Goal: Task Accomplishment & Management: Manage account settings

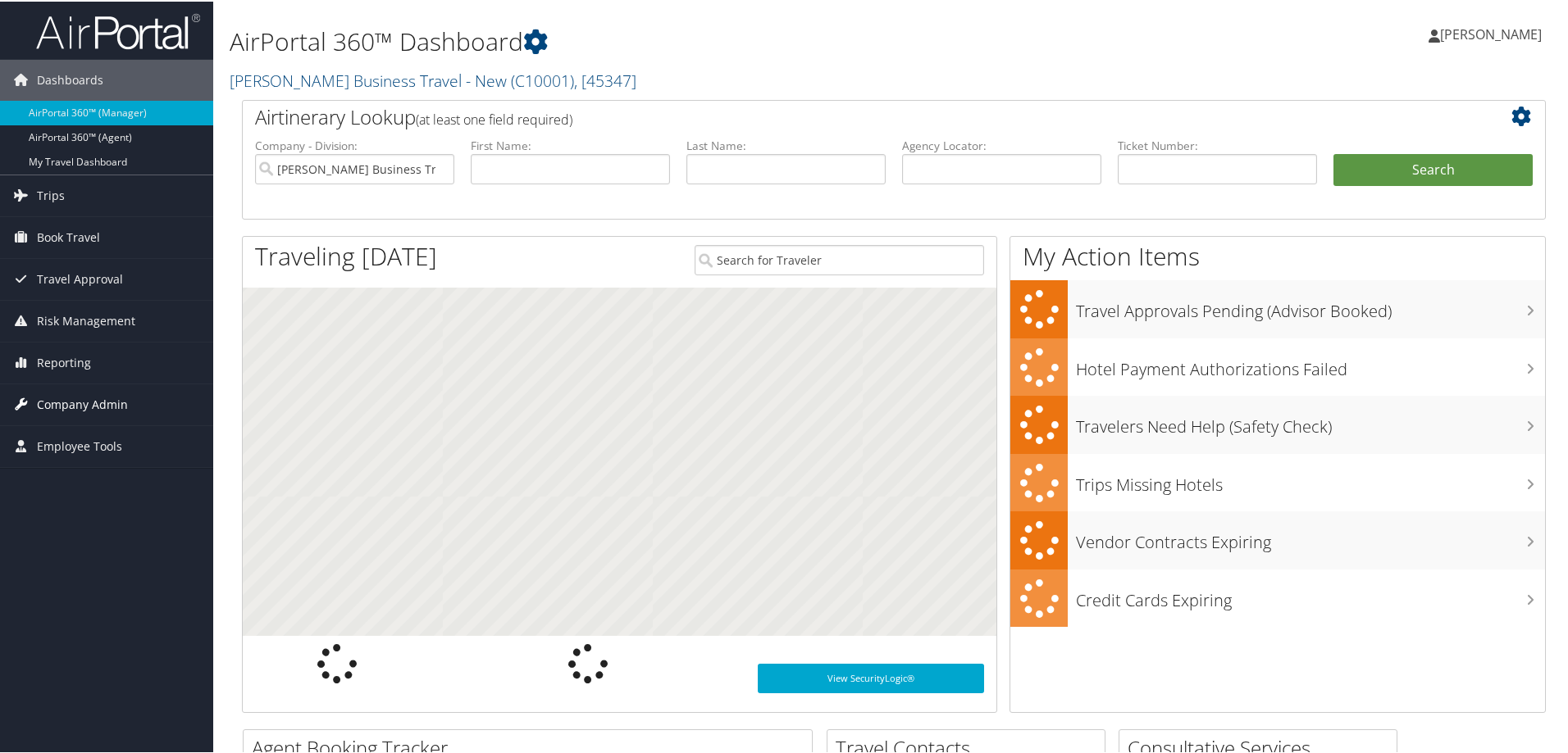
click at [77, 399] on span "Company Admin" at bounding box center [82, 402] width 91 height 41
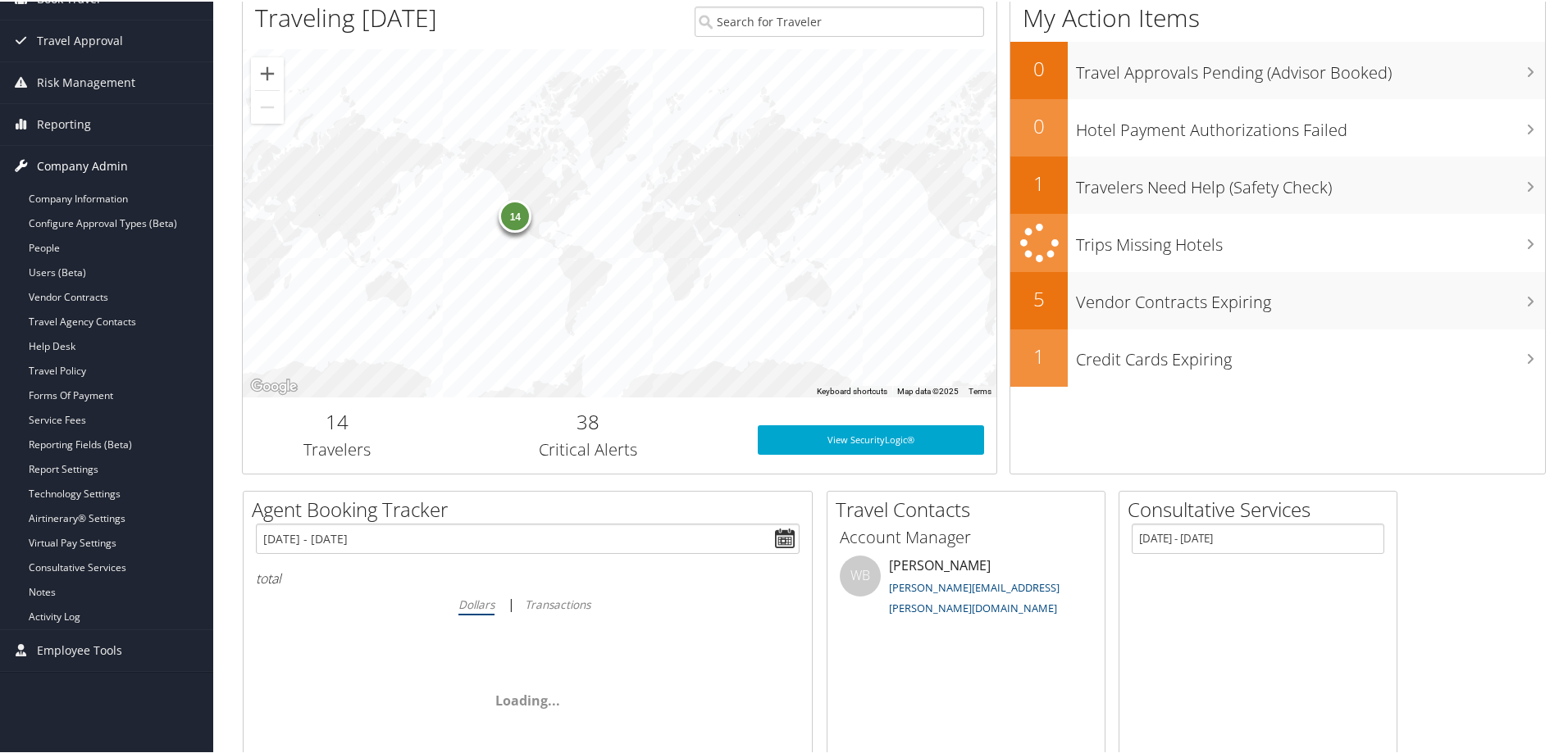
scroll to position [246, 0]
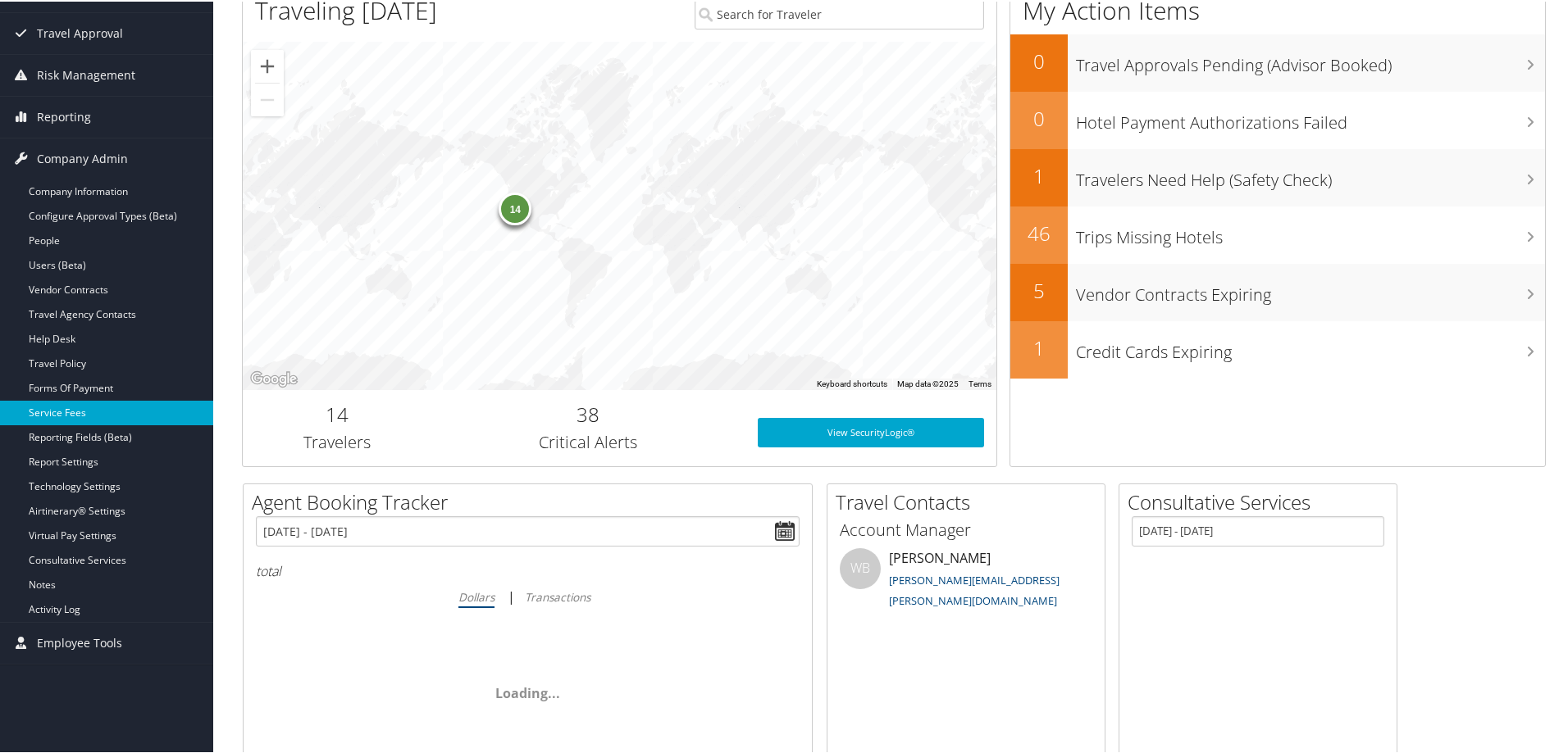
click at [69, 411] on link "Service Fees" at bounding box center [106, 411] width 213 height 25
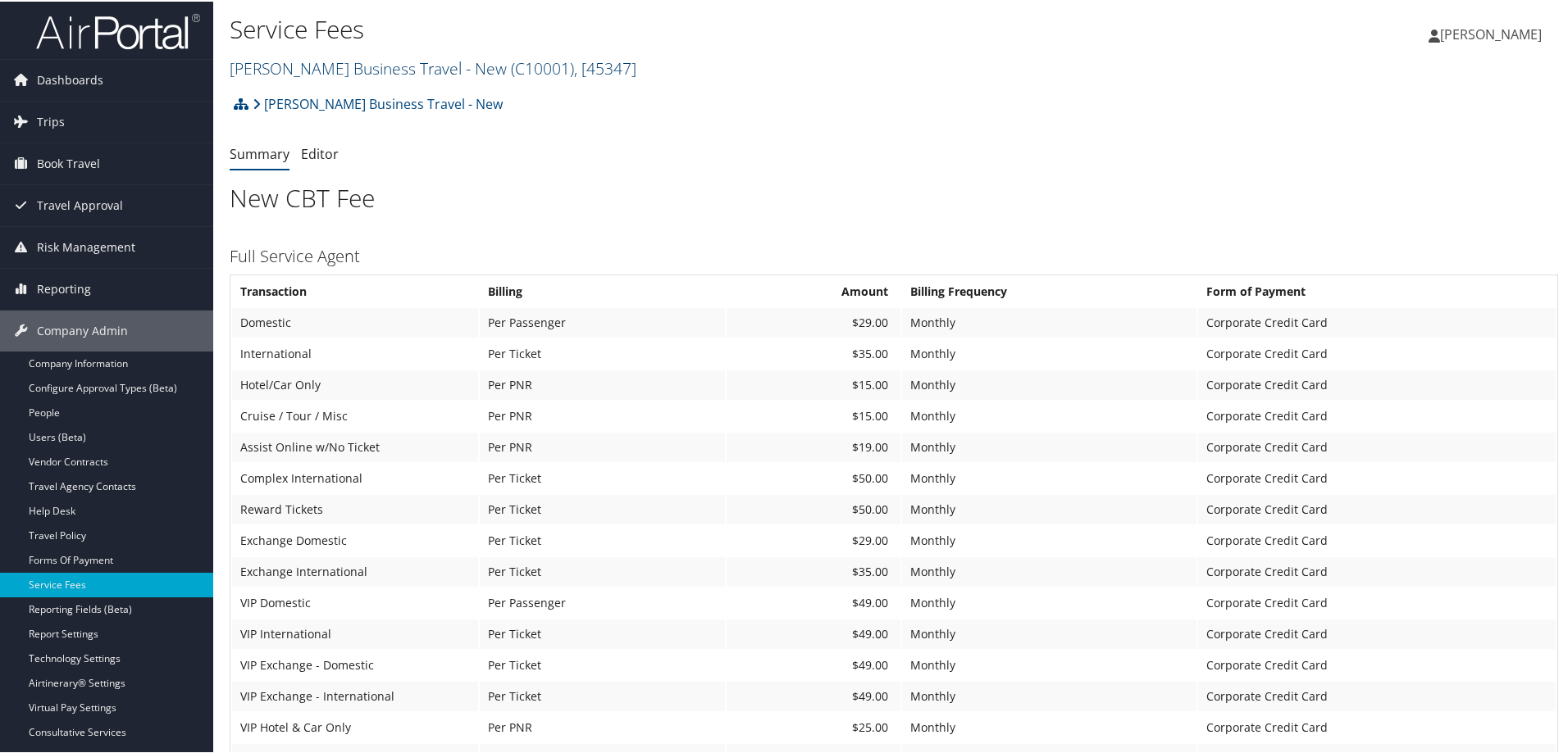
click at [473, 69] on link "[PERSON_NAME] Business Travel - New ( C10001 ) , [ 45347 ]" at bounding box center [433, 66] width 406 height 22
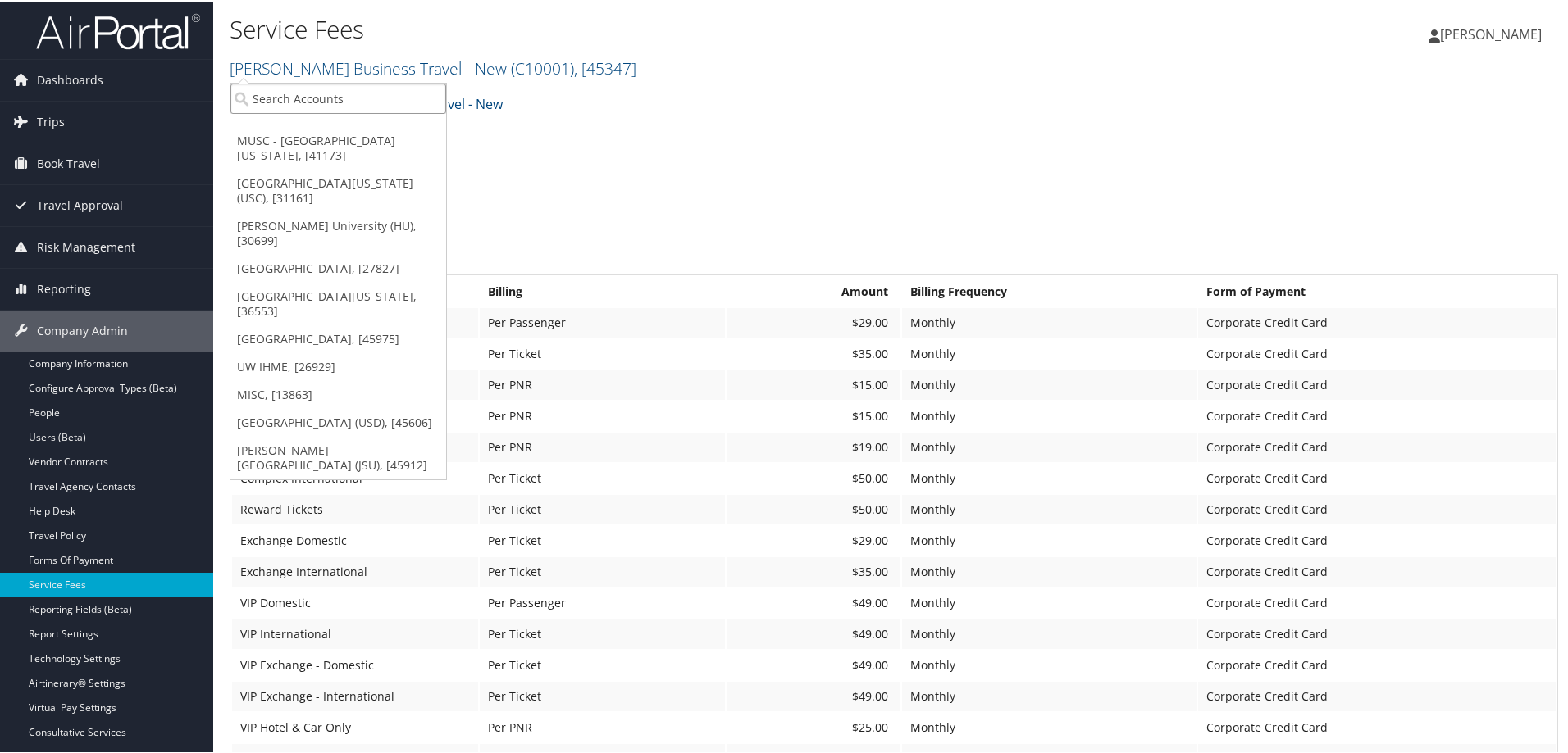
click at [335, 97] on input "search" at bounding box center [339, 97] width 216 height 31
type input "D"
type input "[GEOGRAPHIC_DATA]"
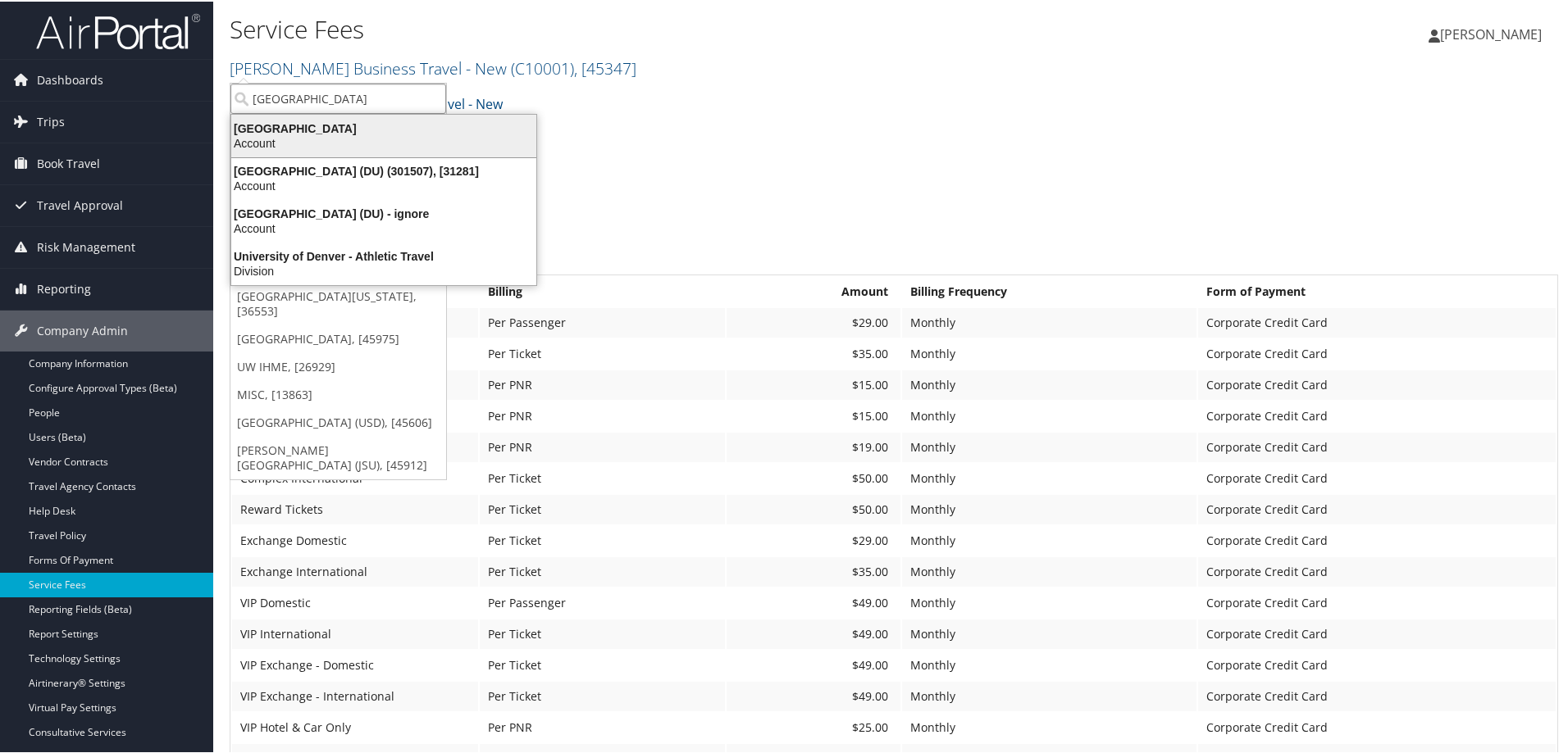
click at [336, 129] on div "[GEOGRAPHIC_DATA]" at bounding box center [384, 127] width 325 height 15
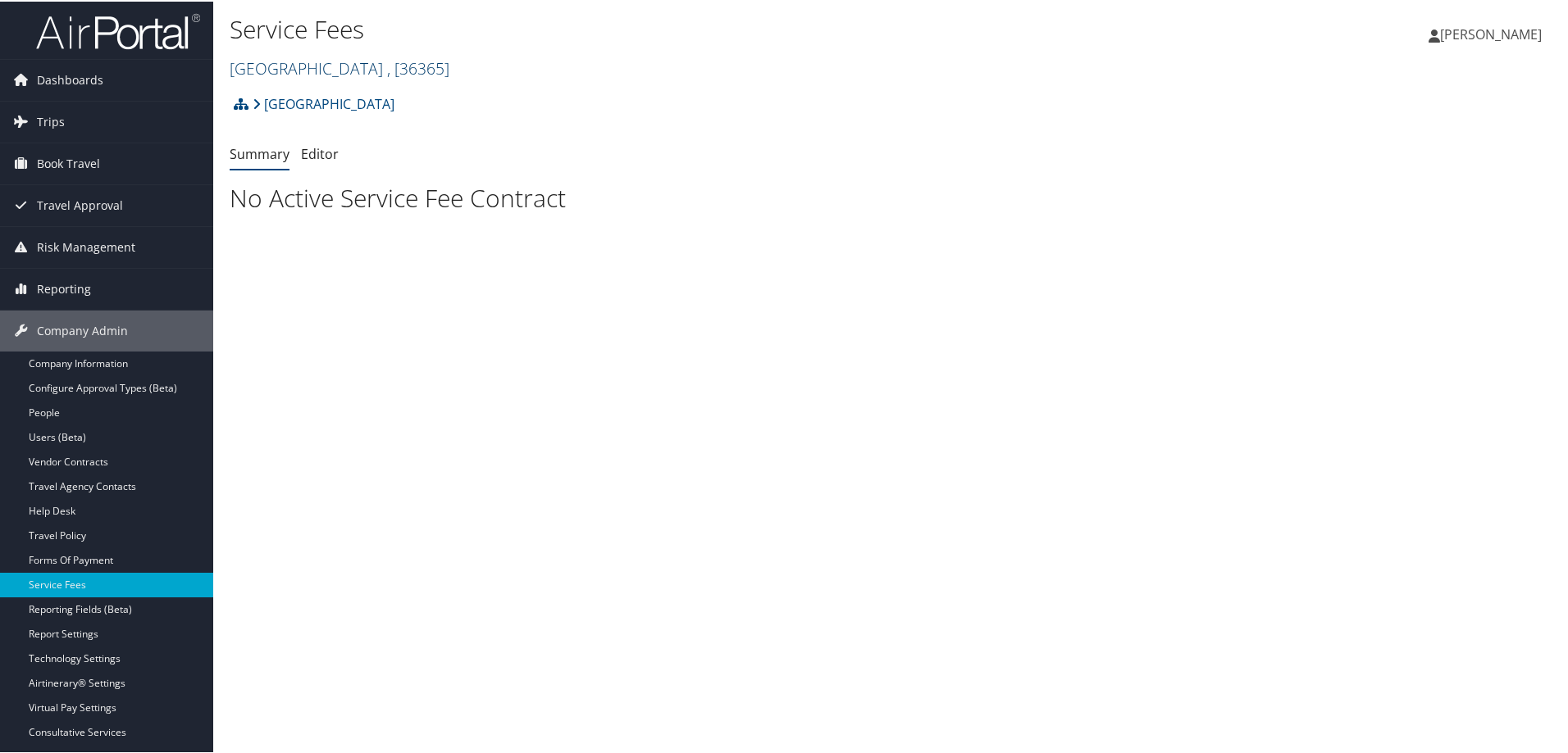
click at [376, 72] on link "Metropolitan State University of Denver , [ 36365 ]" at bounding box center [340, 66] width 220 height 22
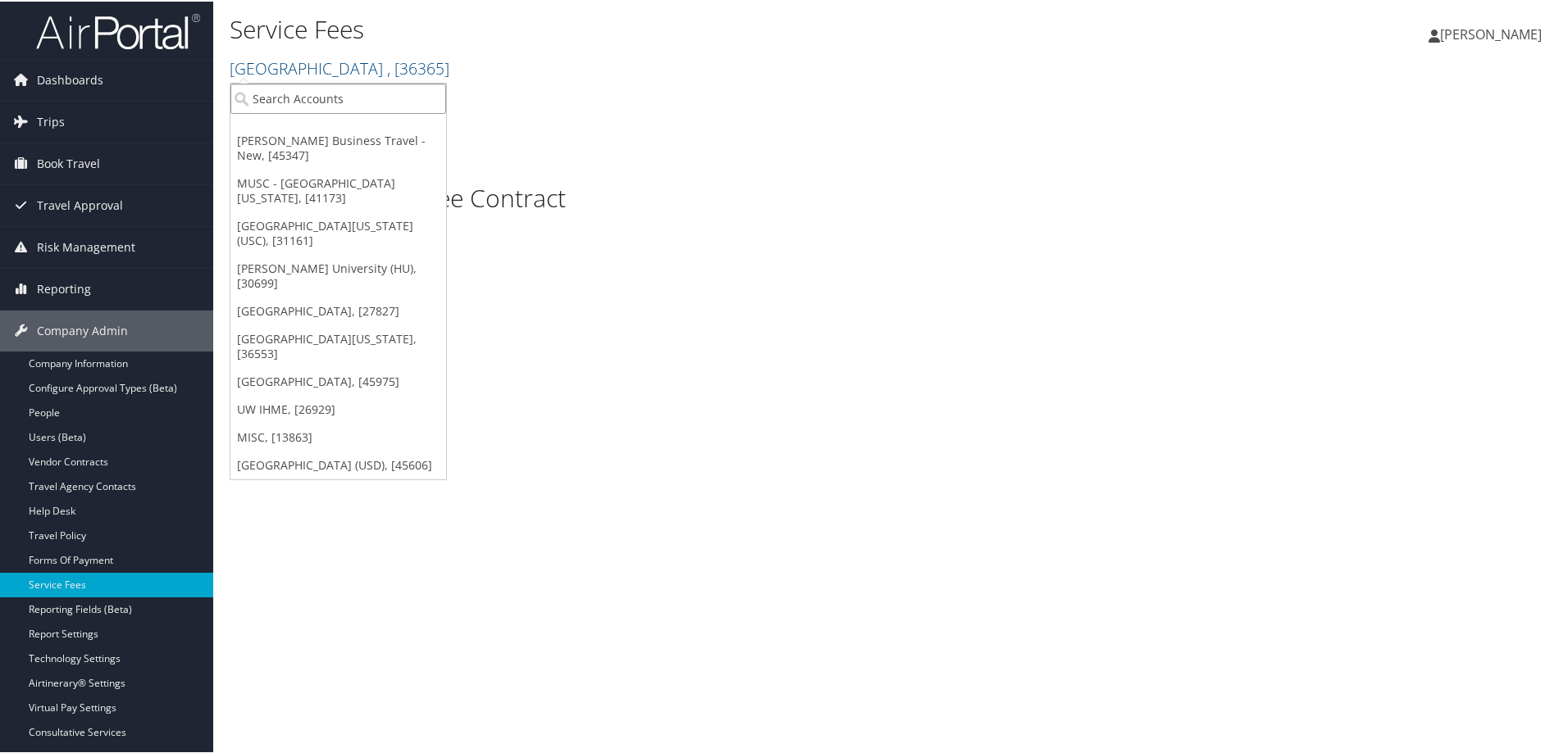
click at [284, 101] on input "search" at bounding box center [339, 97] width 216 height 31
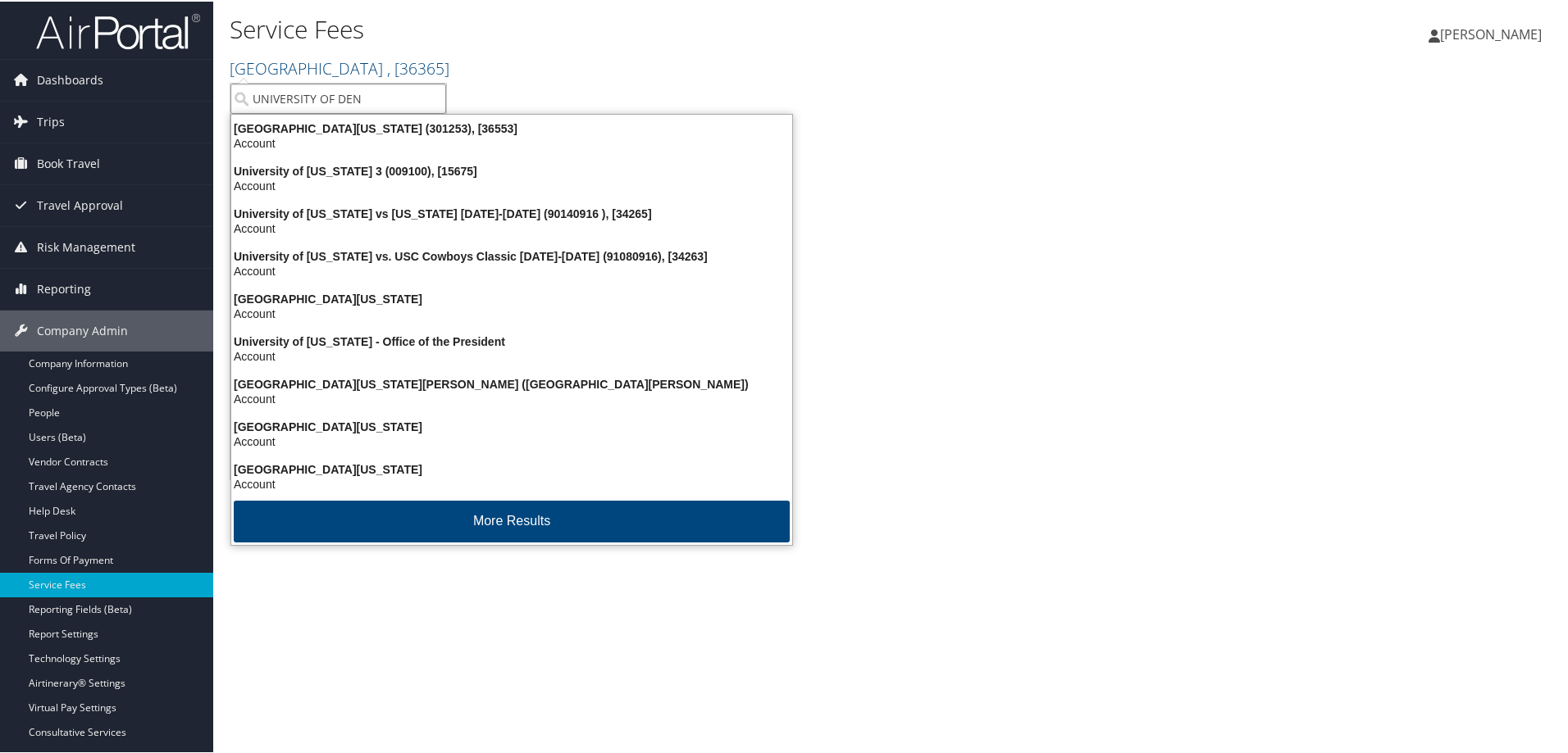
type input "UNIVERSITY OF DENV"
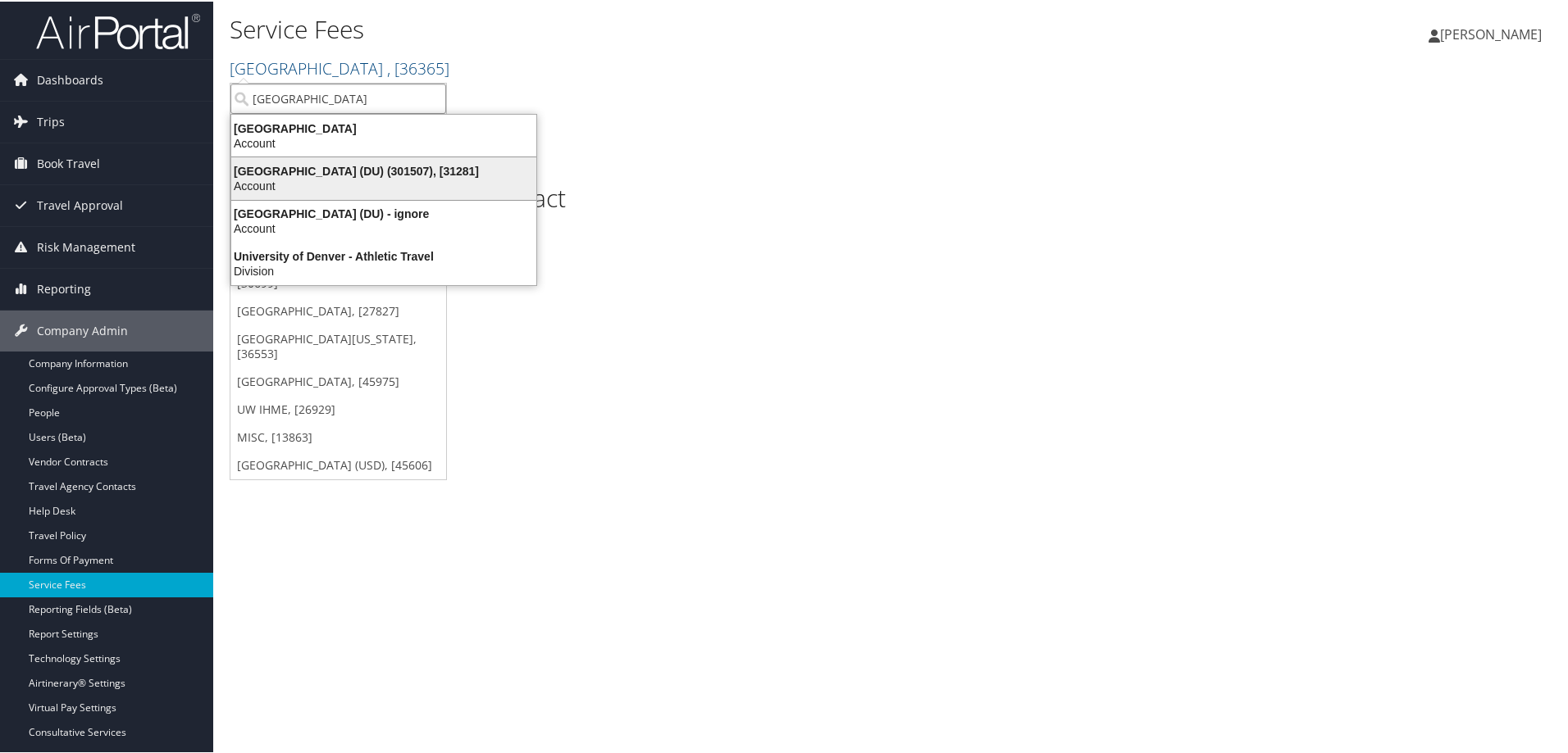
click at [296, 169] on div "University of Denver (DU) (301507), [31281]" at bounding box center [384, 169] width 325 height 15
